Goal: Task Accomplishment & Management: Use online tool/utility

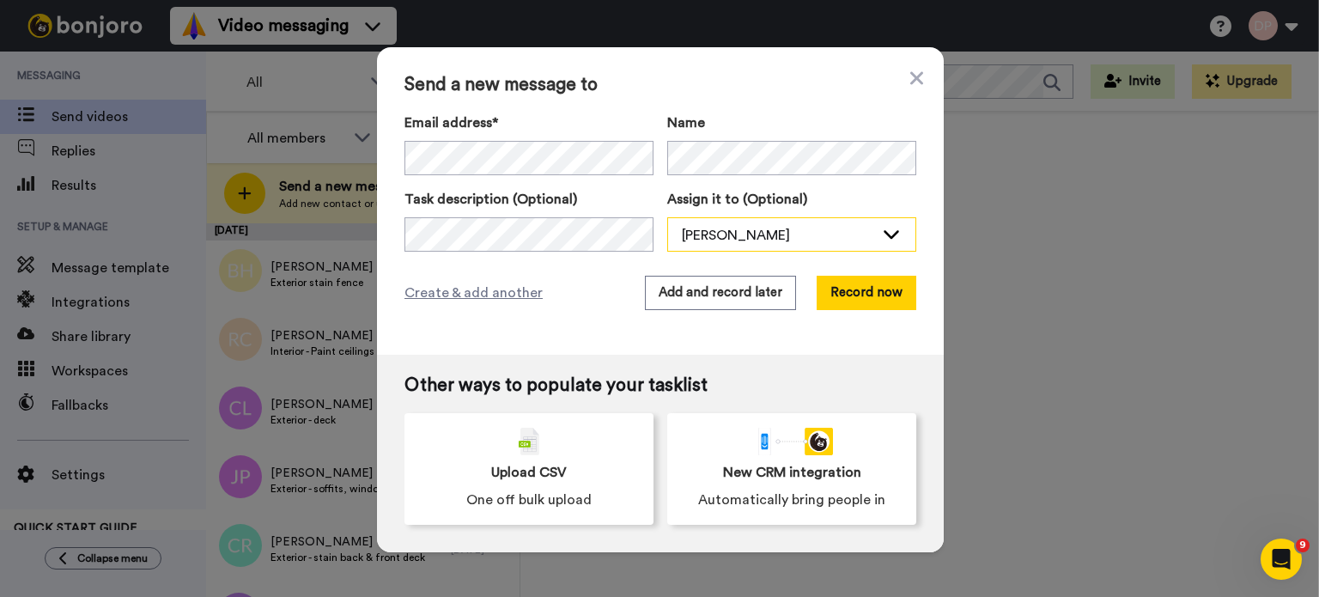
click at [889, 233] on icon at bounding box center [890, 234] width 15 height 9
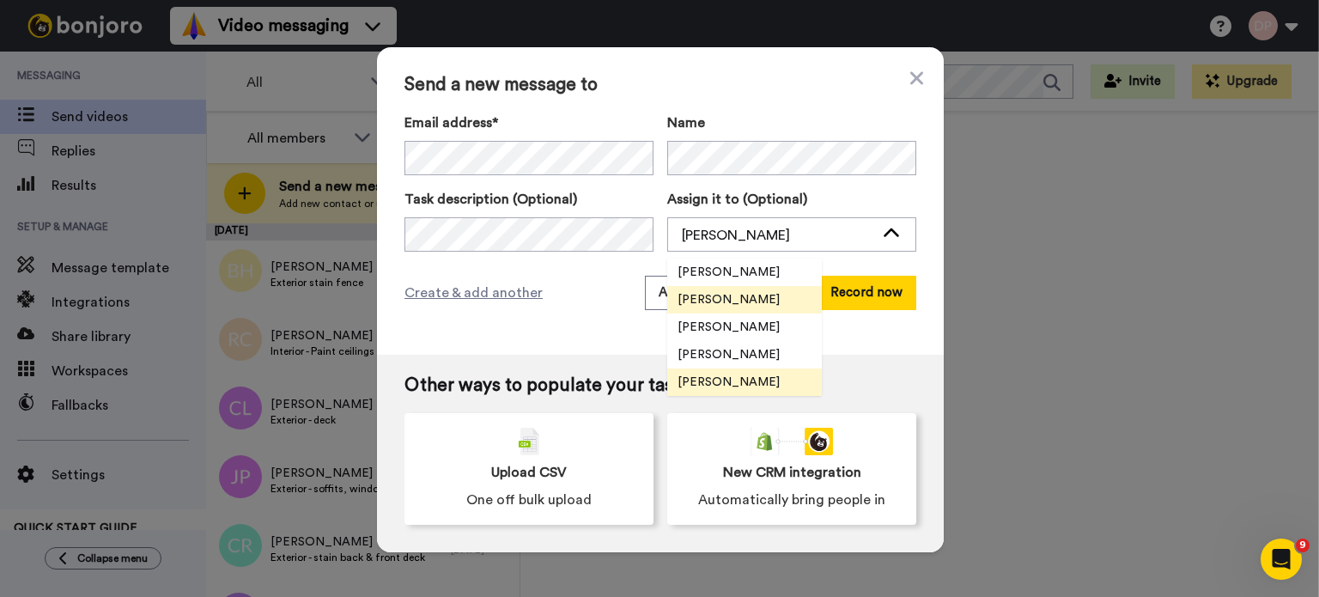
click at [719, 380] on span "[PERSON_NAME]" at bounding box center [728, 381] width 123 height 17
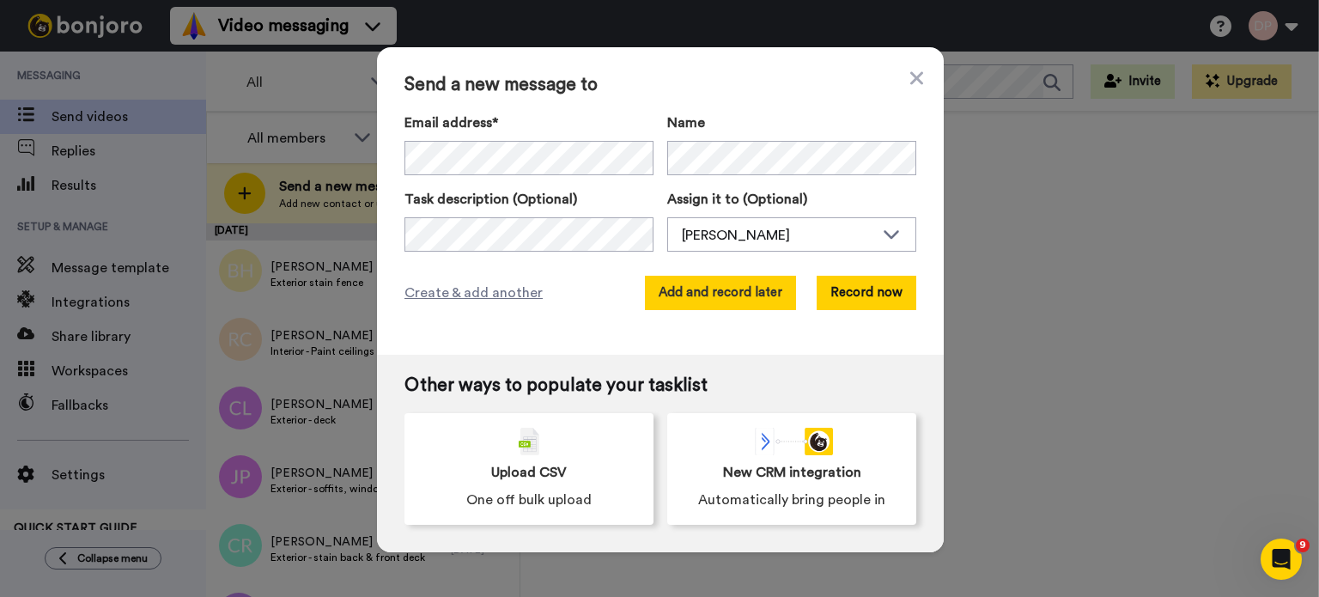
click at [698, 295] on button "Add and record later" at bounding box center [720, 293] width 151 height 34
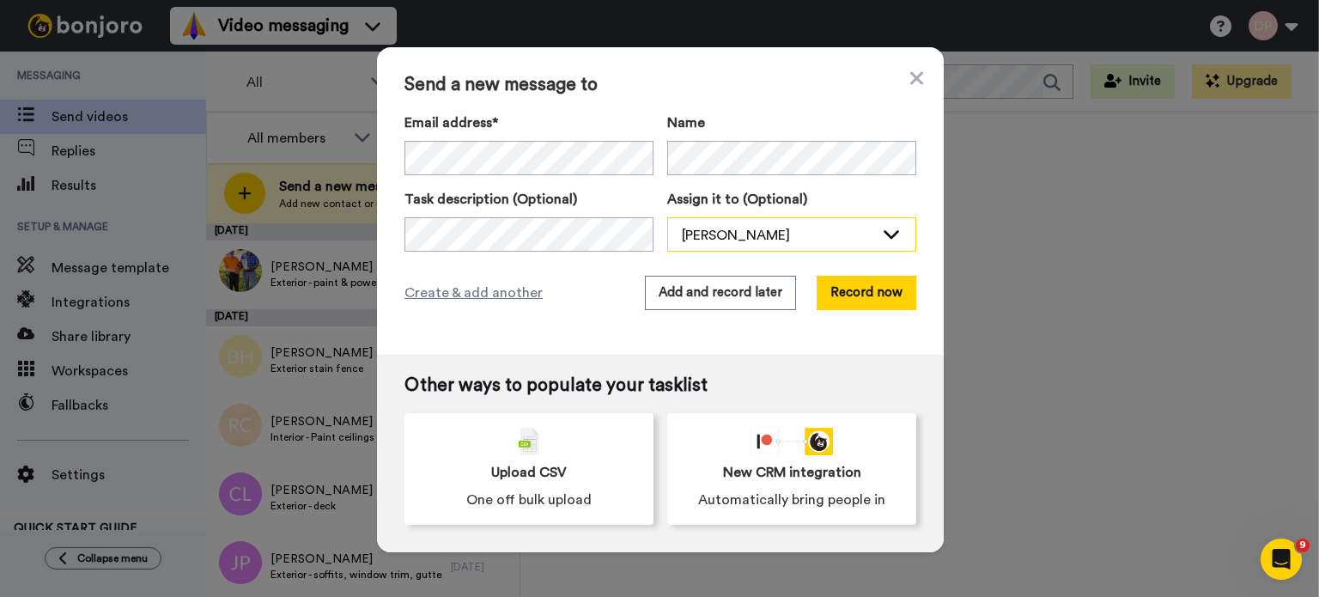
click at [731, 239] on div "[PERSON_NAME]" at bounding box center [778, 235] width 192 height 21
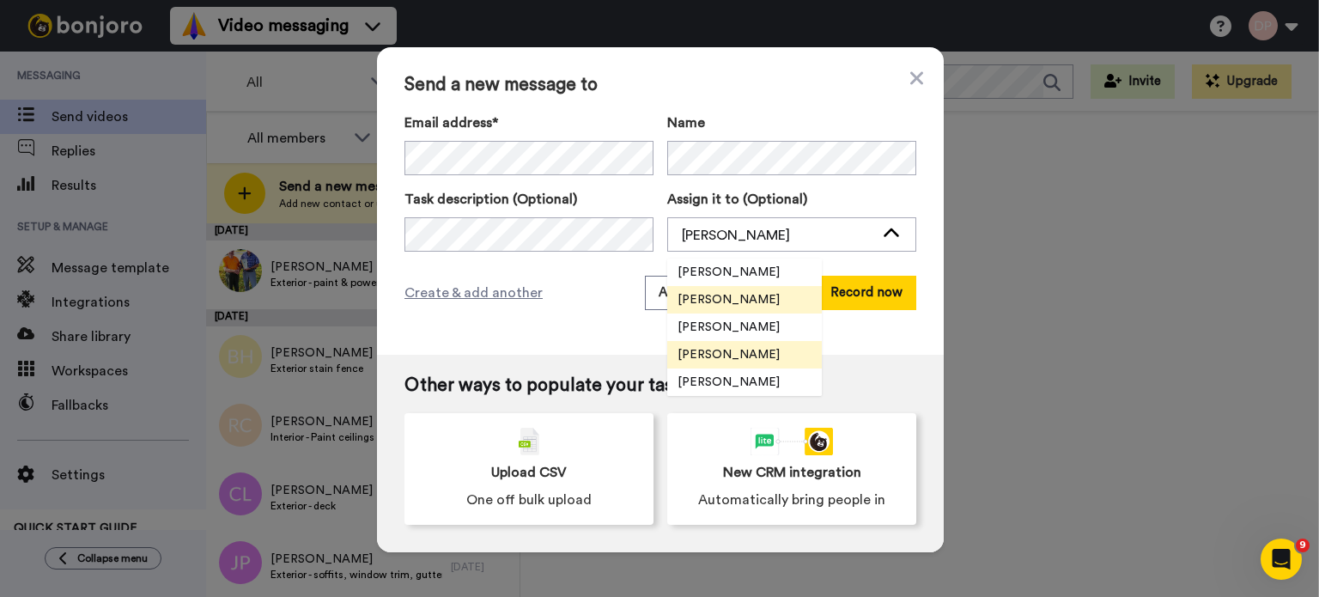
click at [721, 361] on span "[PERSON_NAME]" at bounding box center [728, 354] width 123 height 17
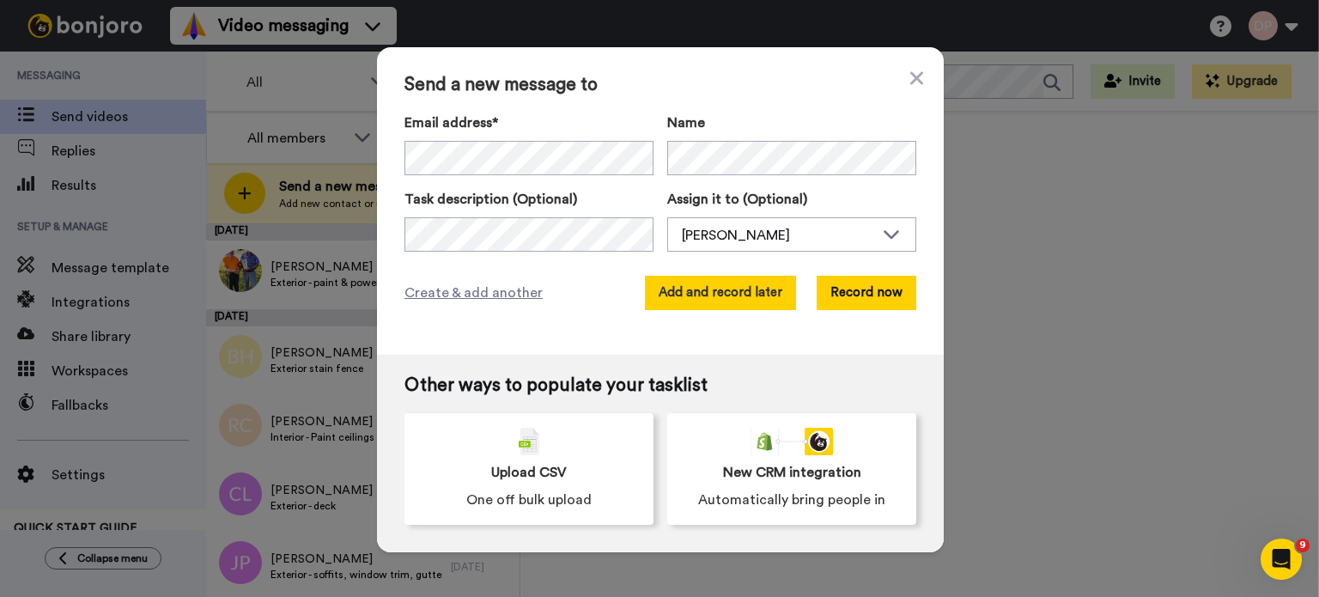
click at [701, 293] on button "Add and record later" at bounding box center [720, 293] width 151 height 34
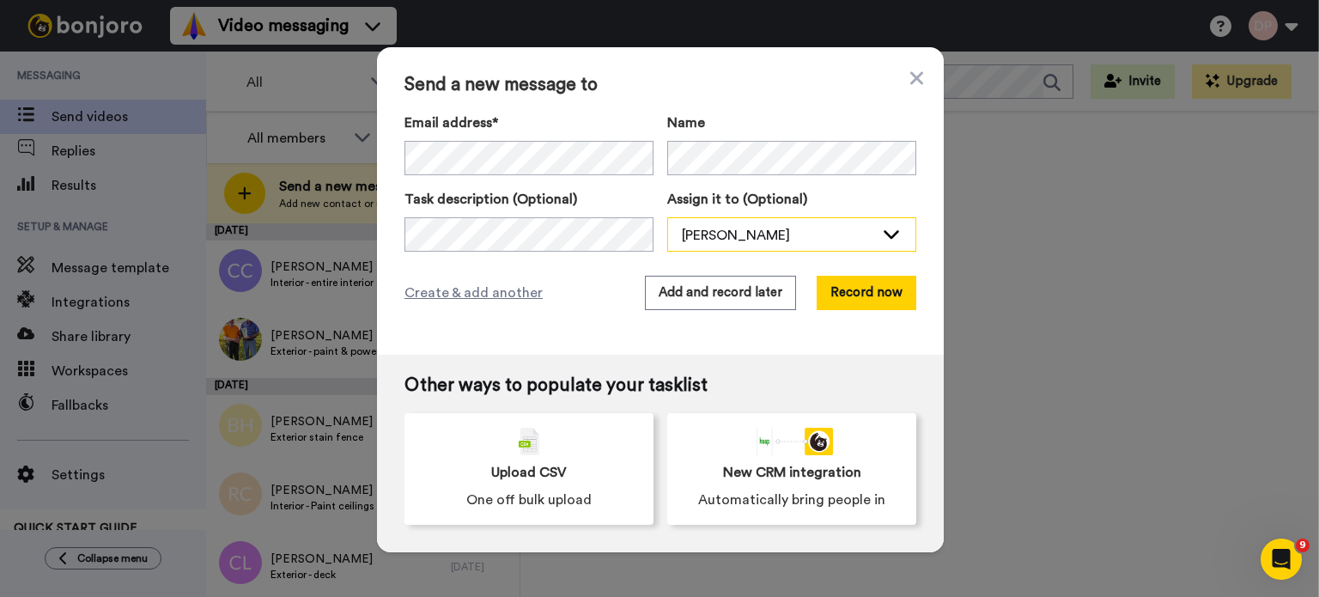
click at [706, 240] on div "[PERSON_NAME]" at bounding box center [778, 235] width 192 height 21
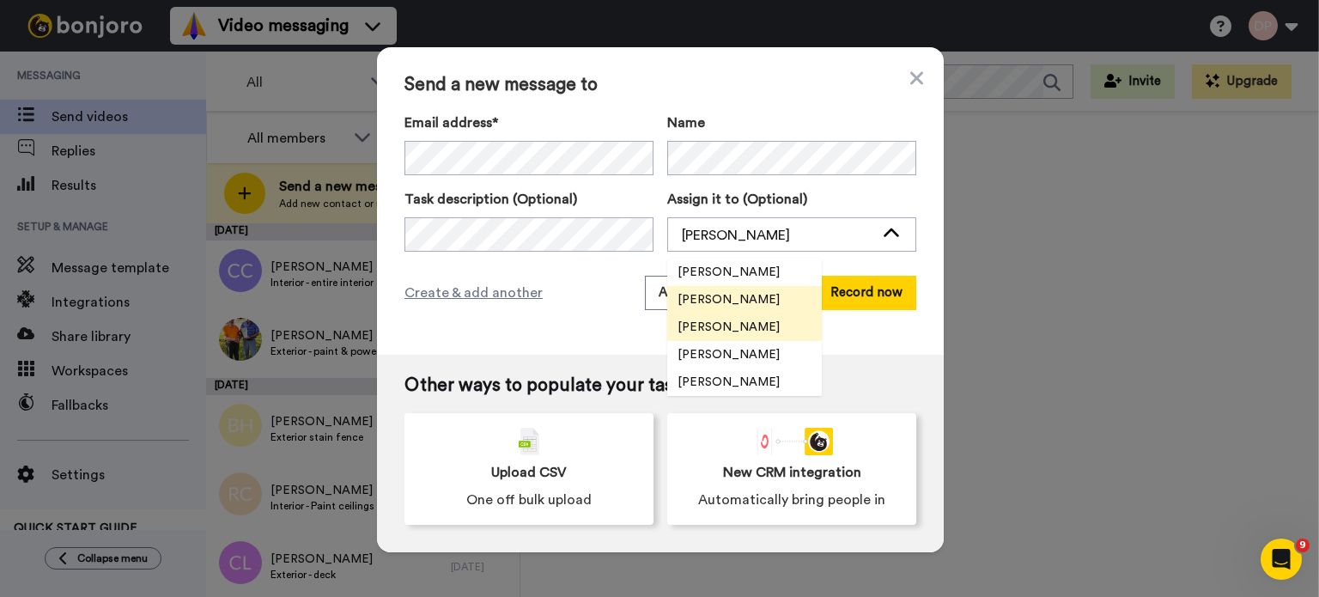
click at [752, 324] on span "[PERSON_NAME]" at bounding box center [728, 326] width 123 height 17
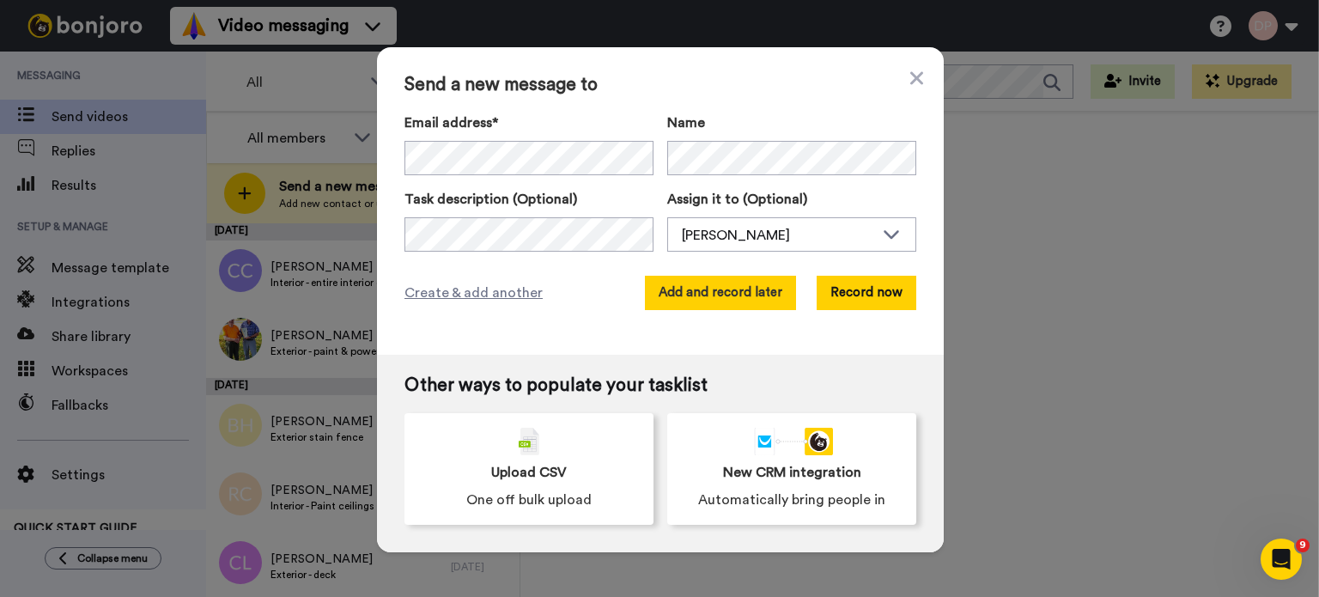
click at [707, 293] on button "Add and record later" at bounding box center [720, 293] width 151 height 34
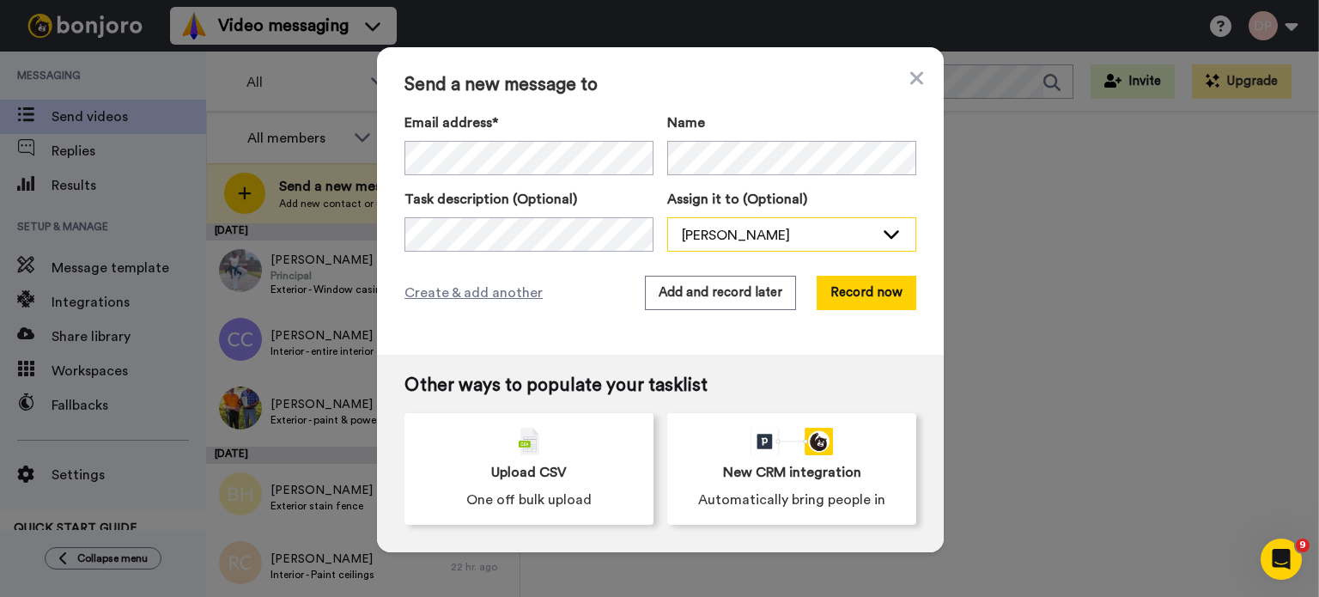
click at [761, 235] on div "[PERSON_NAME]" at bounding box center [778, 235] width 192 height 21
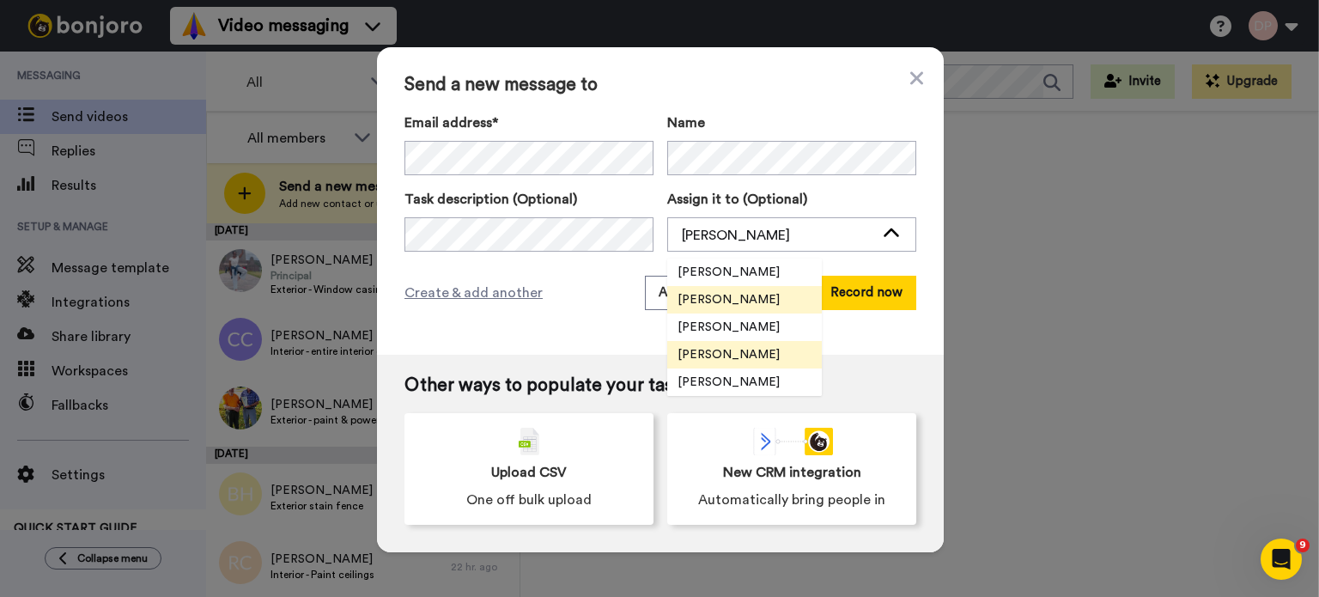
click at [738, 355] on span "[PERSON_NAME]" at bounding box center [728, 354] width 123 height 17
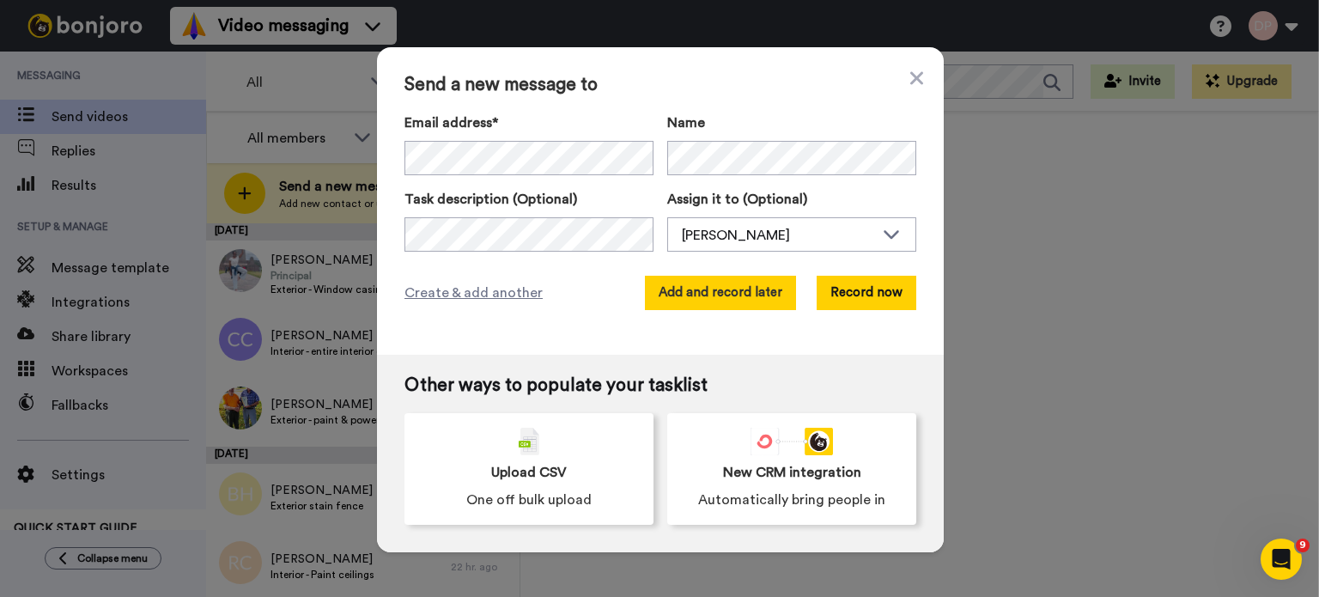
click at [697, 293] on button "Add and record later" at bounding box center [720, 293] width 151 height 34
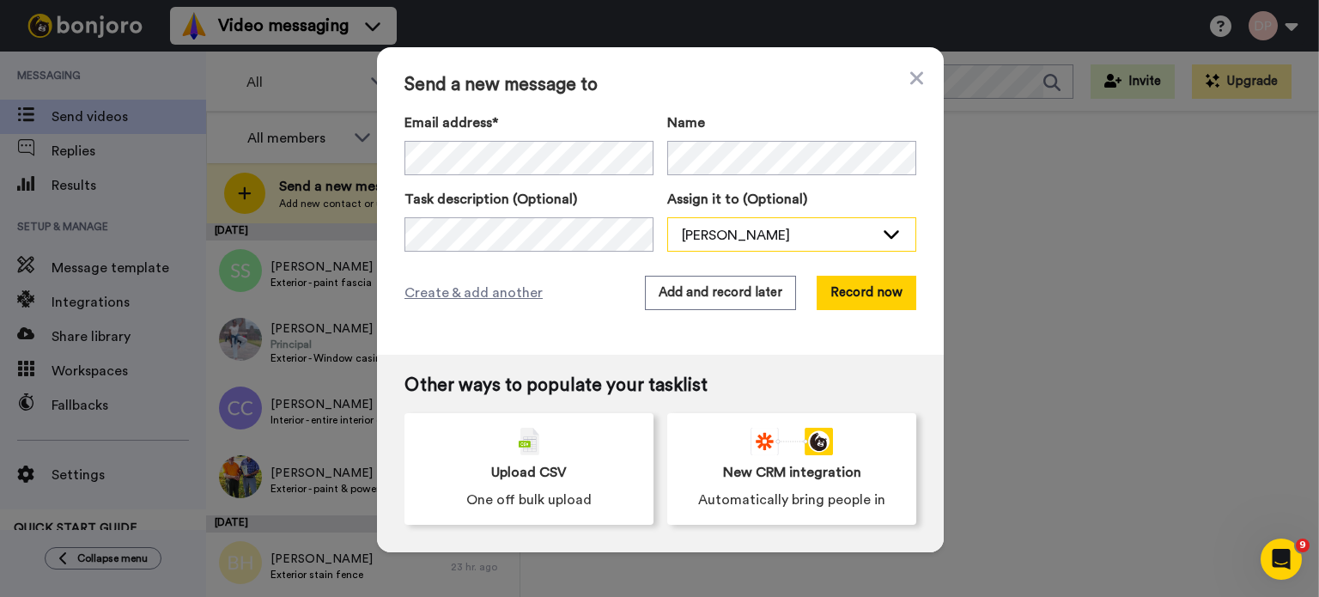
click at [706, 227] on div "[PERSON_NAME]" at bounding box center [778, 235] width 192 height 21
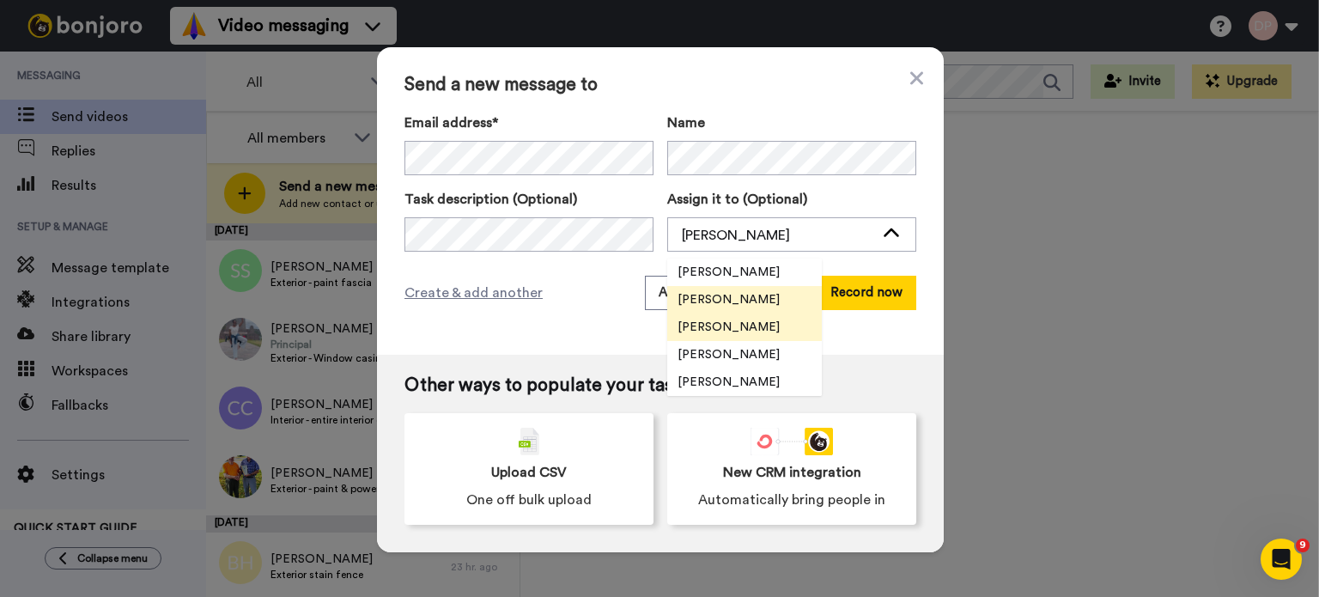
click at [745, 329] on span "[PERSON_NAME]" at bounding box center [728, 326] width 123 height 17
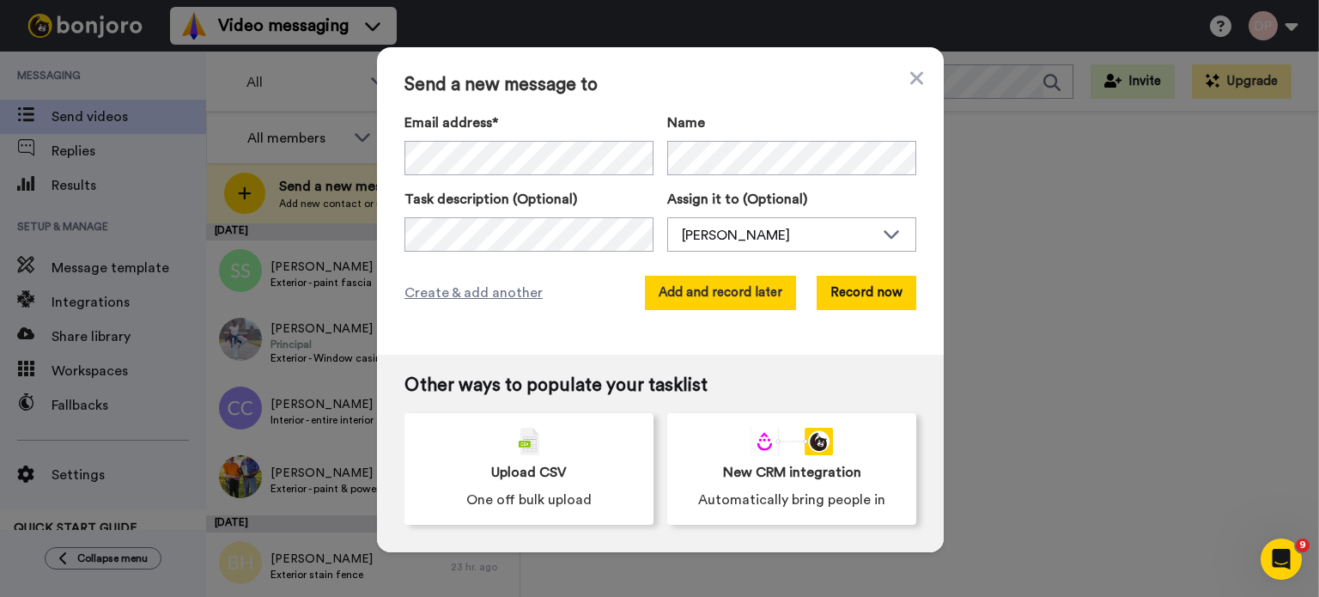
click at [733, 296] on button "Add and record later" at bounding box center [720, 293] width 151 height 34
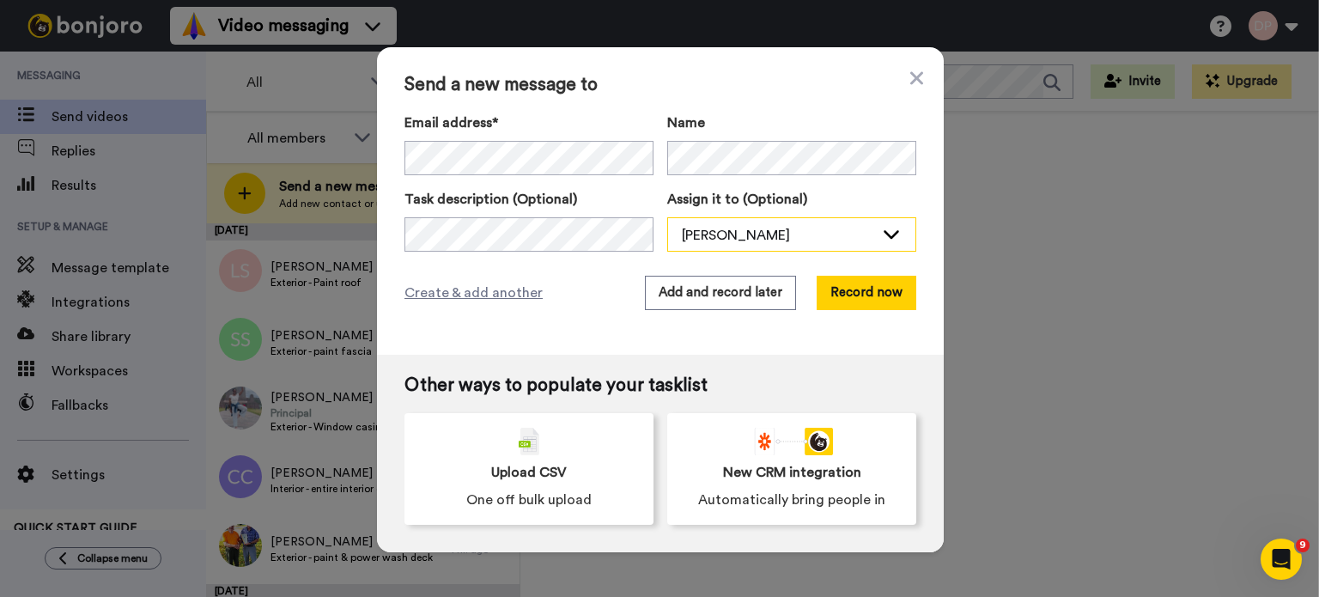
click at [796, 240] on div "[PERSON_NAME]" at bounding box center [778, 235] width 192 height 21
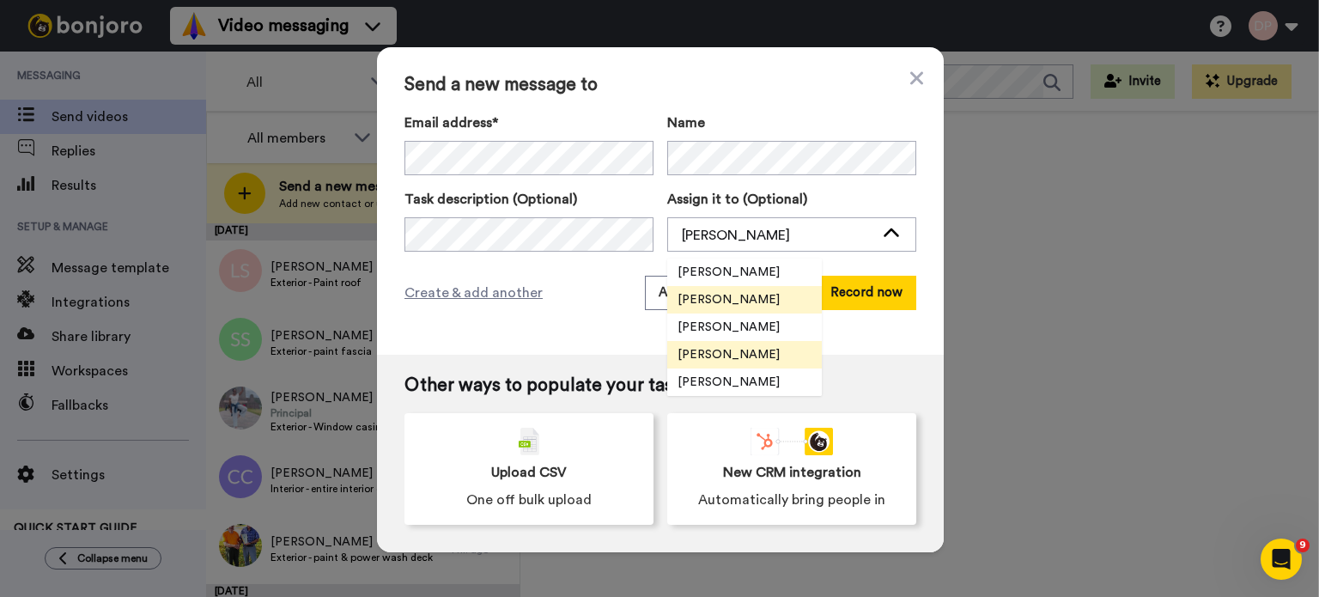
click at [713, 361] on span "[PERSON_NAME]" at bounding box center [728, 354] width 123 height 17
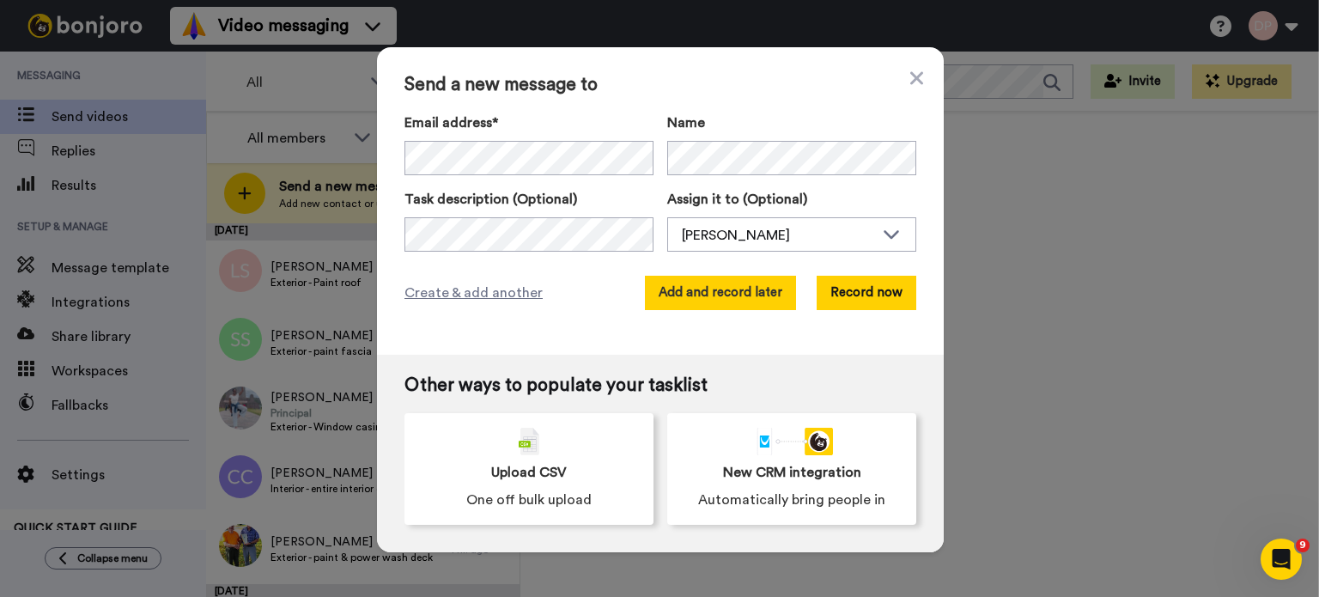
click at [711, 292] on button "Add and record later" at bounding box center [720, 293] width 151 height 34
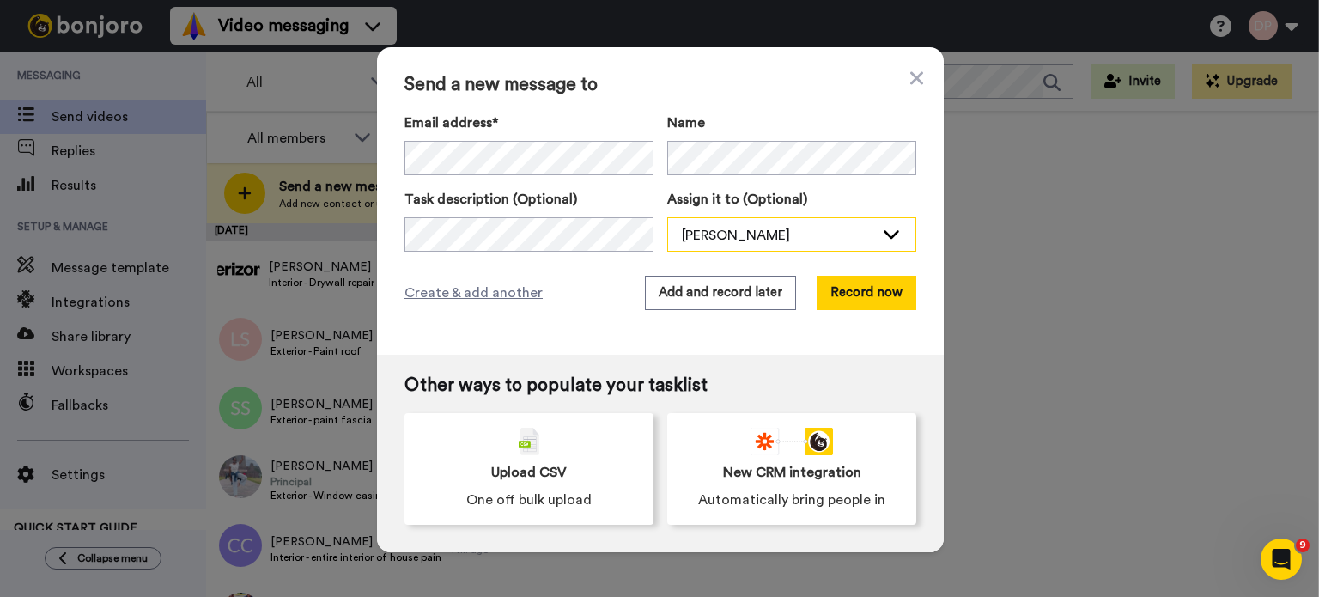
click at [727, 238] on div "[PERSON_NAME]" at bounding box center [778, 235] width 192 height 21
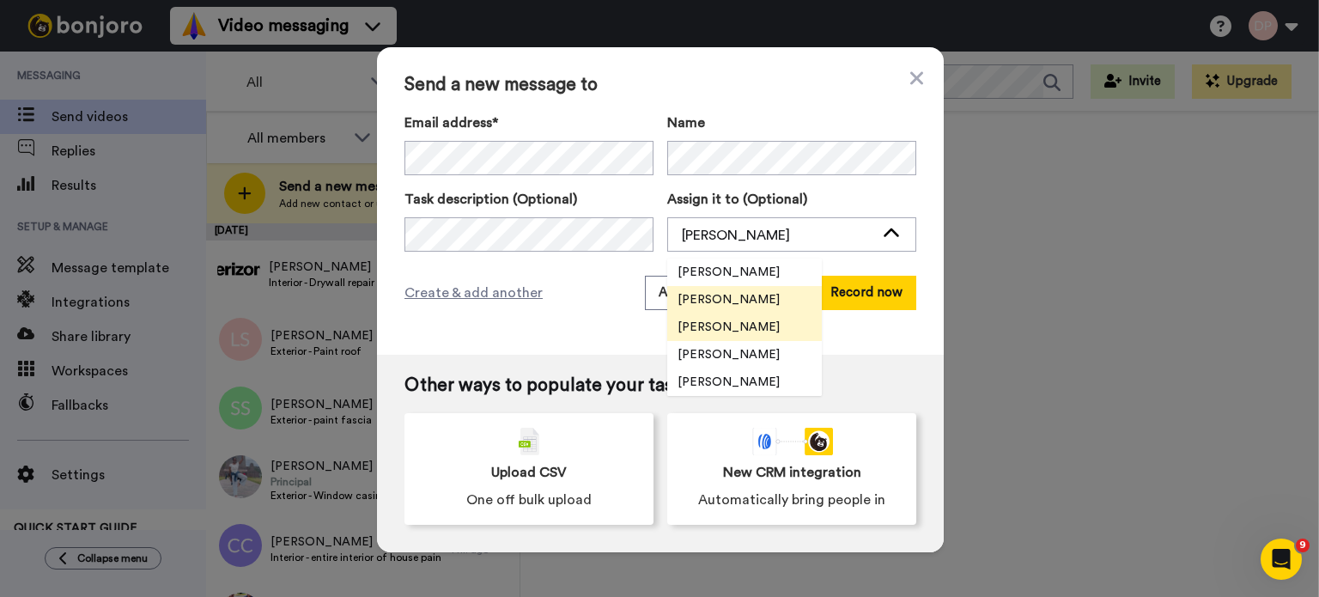
click at [731, 322] on span "[PERSON_NAME]" at bounding box center [728, 326] width 123 height 17
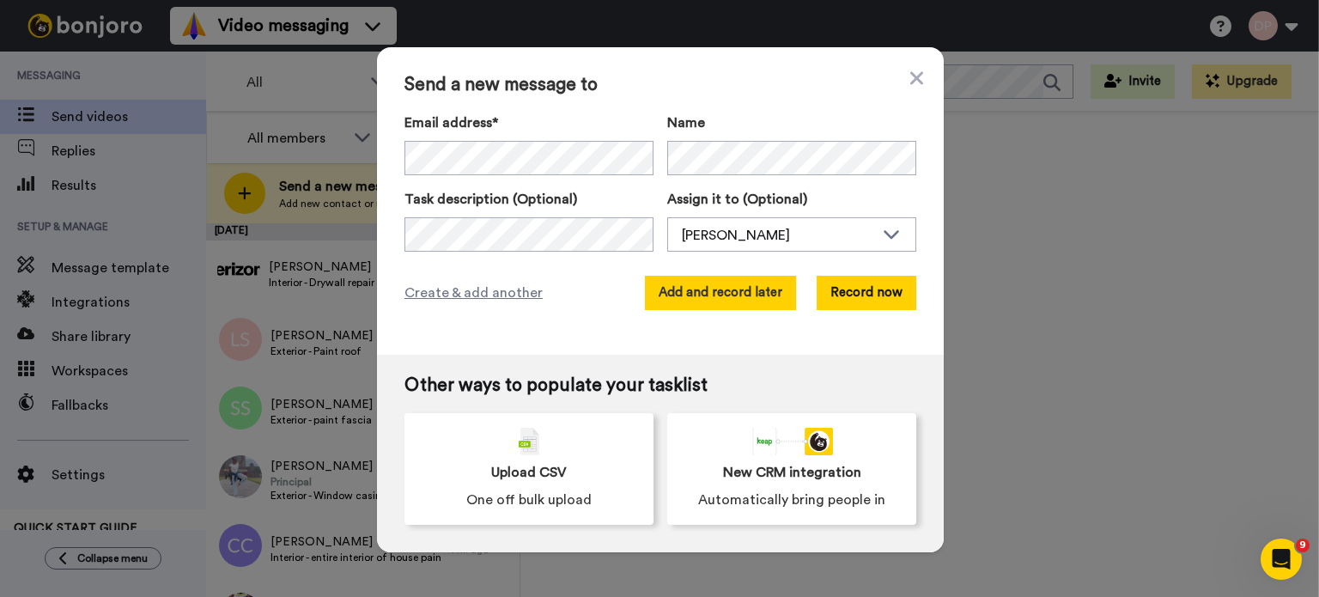
click at [702, 294] on button "Add and record later" at bounding box center [720, 293] width 151 height 34
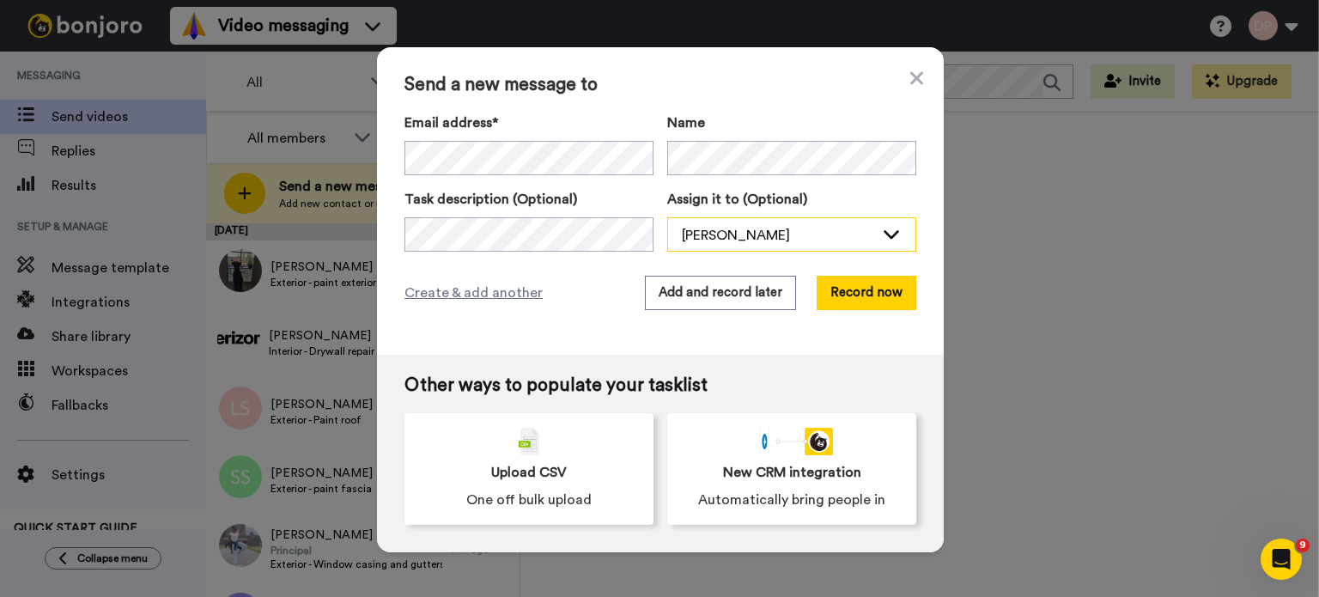
click at [737, 232] on div "[PERSON_NAME]" at bounding box center [778, 235] width 192 height 21
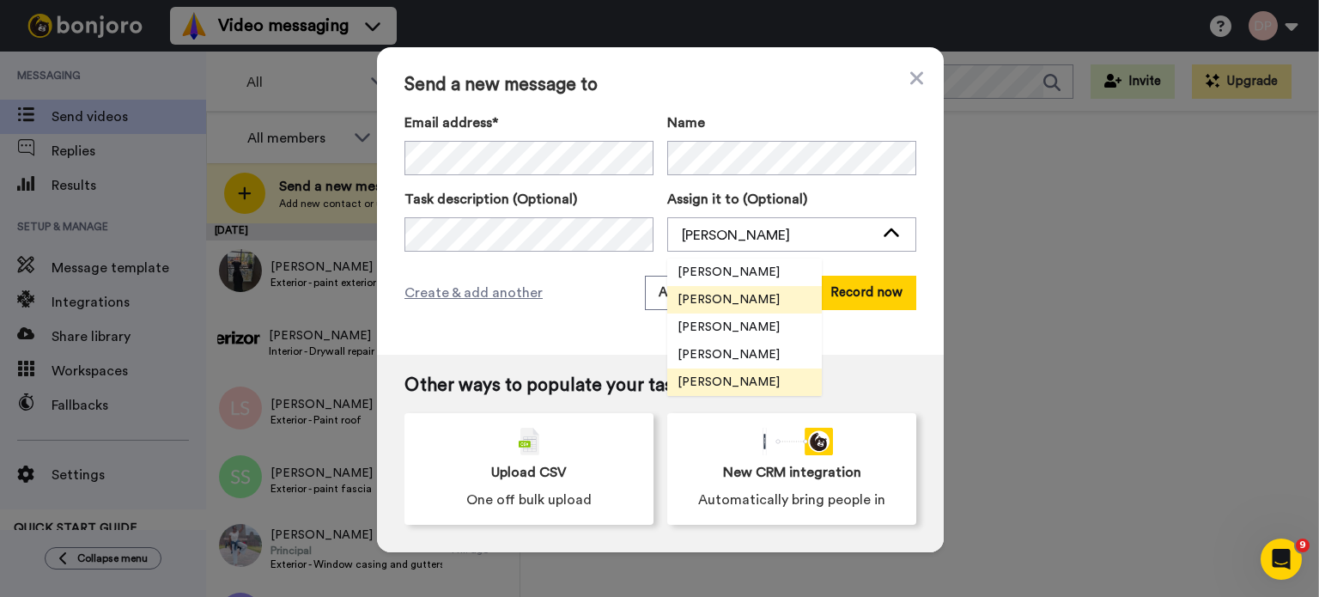
click at [734, 380] on span "[PERSON_NAME]" at bounding box center [728, 381] width 123 height 17
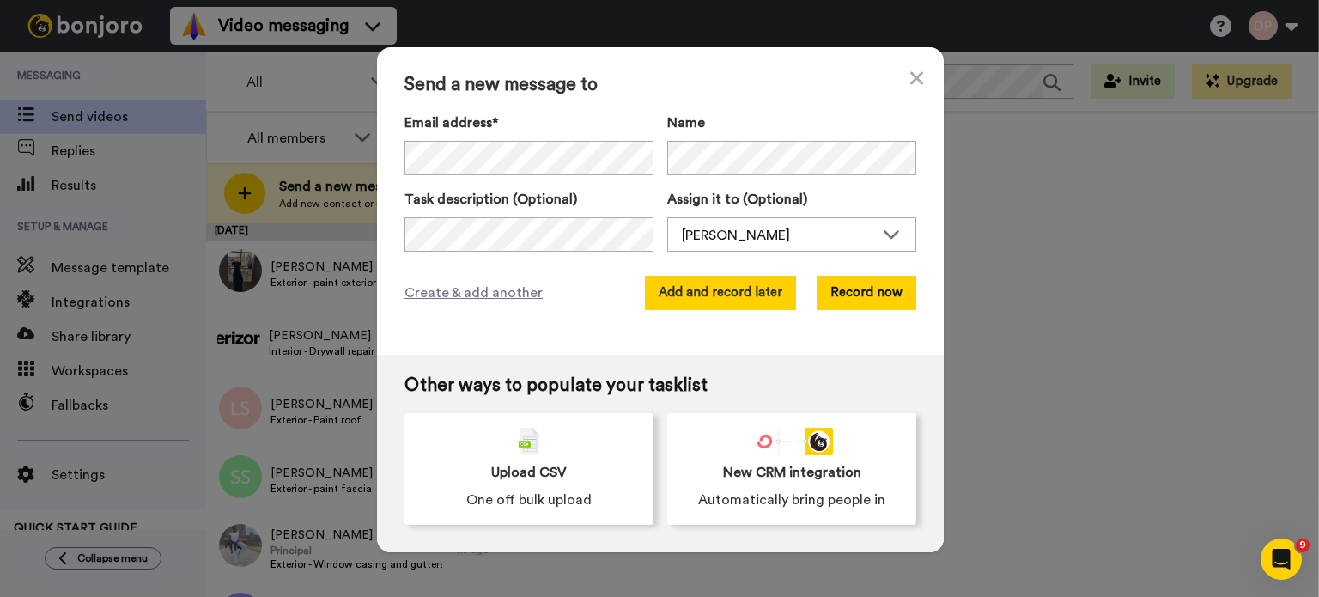
click at [694, 288] on button "Add and record later" at bounding box center [720, 293] width 151 height 34
